Goal: Entertainment & Leisure: Consume media (video, audio)

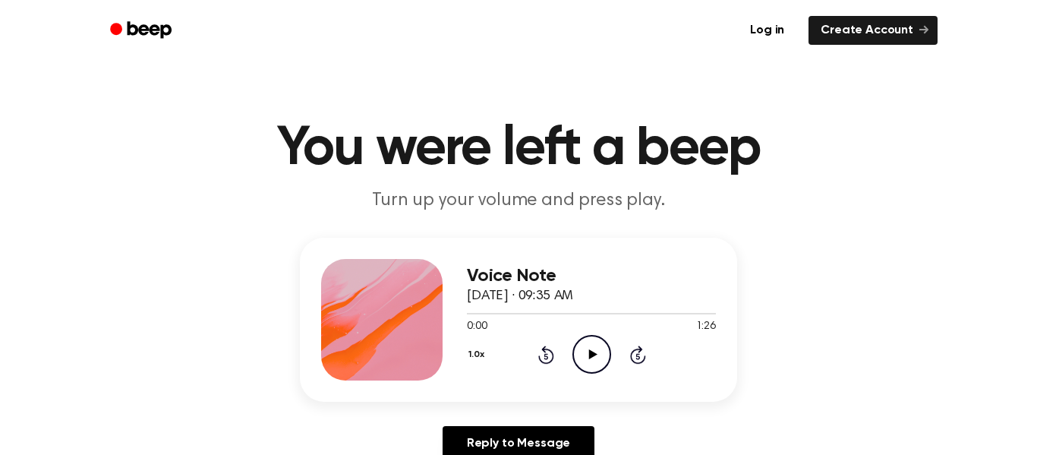
click at [603, 349] on icon "Play Audio" at bounding box center [592, 354] width 39 height 39
click at [603, 349] on icon "Pause Audio" at bounding box center [592, 354] width 39 height 39
click at [603, 349] on icon "Play Audio" at bounding box center [592, 354] width 39 height 39
click at [585, 368] on icon "Play Audio" at bounding box center [592, 354] width 39 height 39
click at [592, 353] on icon at bounding box center [593, 354] width 8 height 10
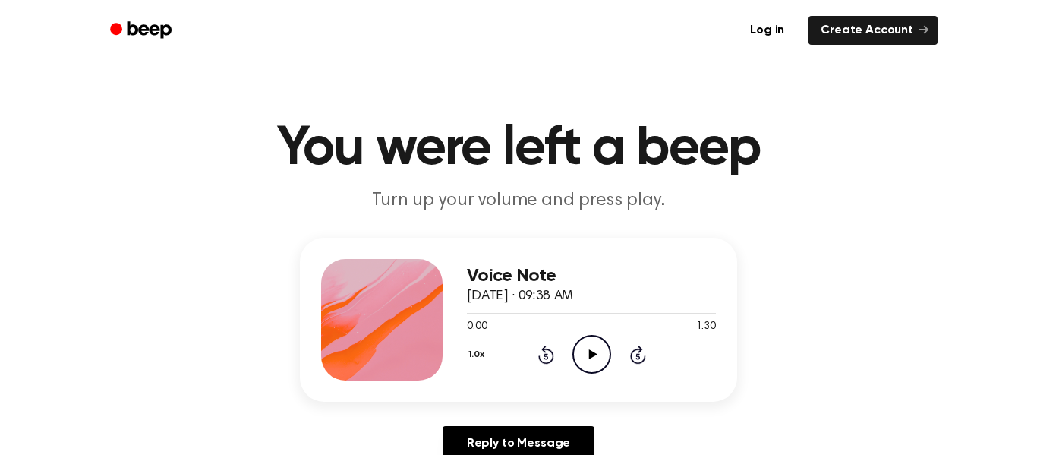
click at [593, 370] on icon "Play Audio" at bounding box center [592, 354] width 39 height 39
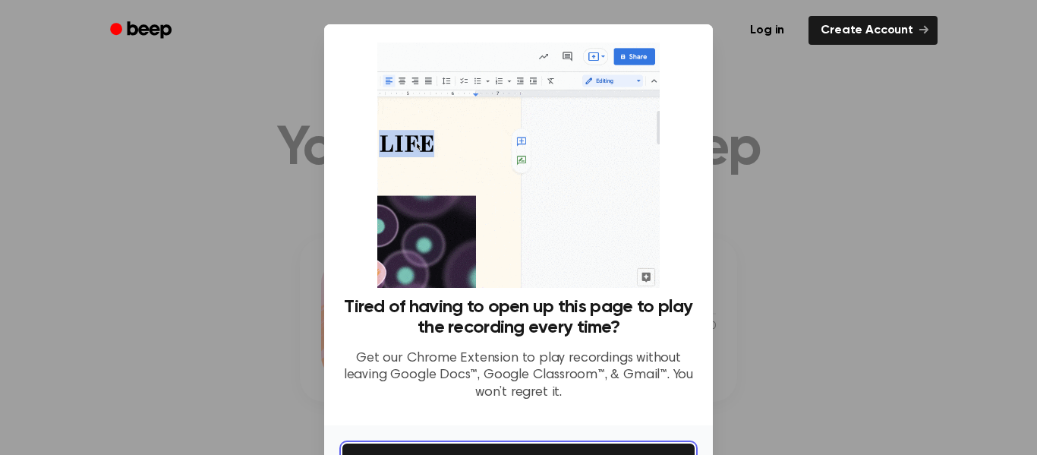
click at [573, 448] on button "Get It Now" at bounding box center [518, 459] width 352 height 33
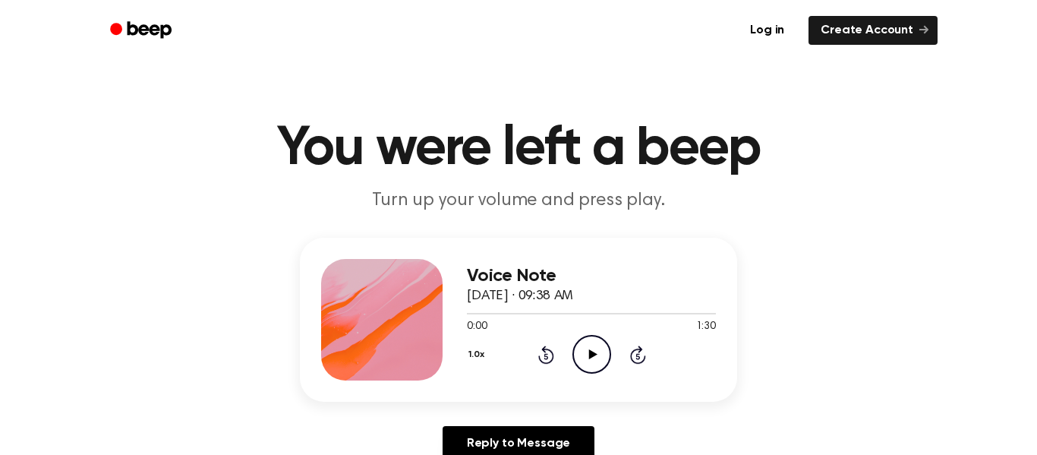
click at [589, 345] on icon "Play Audio" at bounding box center [592, 354] width 39 height 39
click at [546, 355] on icon "Rewind 5 seconds" at bounding box center [546, 355] width 17 height 20
click at [596, 364] on icon "Play Audio" at bounding box center [592, 354] width 39 height 39
